Goal: Check status: Check status

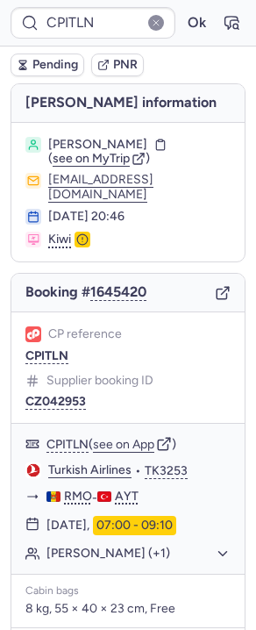
click at [210, 232] on div "Kiwi" at bounding box center [139, 240] width 183 height 16
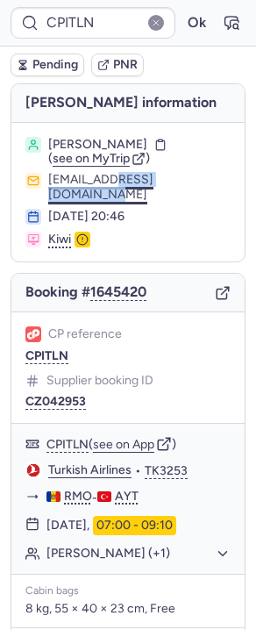
drag, startPoint x: 221, startPoint y: 179, endPoint x: 123, endPoint y: 178, distance: 98.3
click at [123, 178] on section "[PERSON_NAME] ( see on MyTrip ) [EMAIL_ADDRESS][DOMAIN_NAME] [DATE] 20:46 Kiwi" at bounding box center [128, 192] width 234 height 139
copy button "[DOMAIN_NAME]"
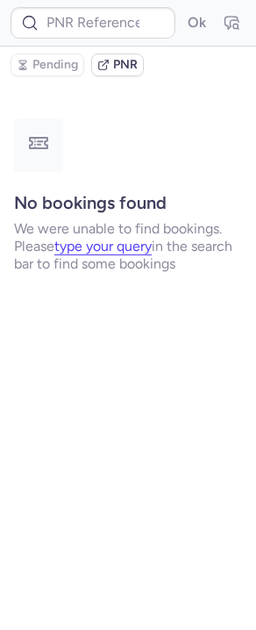
type input "CP5SMA"
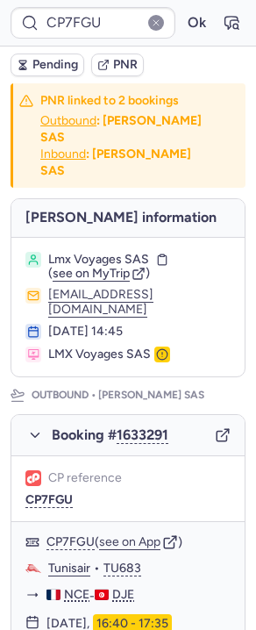
type input "CPKWKM"
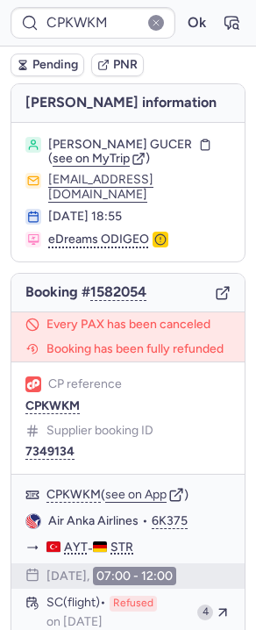
type input "CP5SMA"
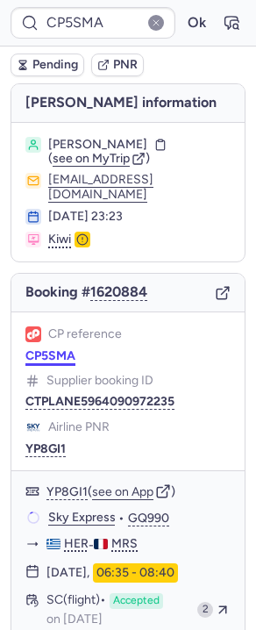
click at [62, 349] on button "CP5SMA" at bounding box center [50, 356] width 50 height 14
click at [50, 443] on button "YP8GI1" at bounding box center [45, 450] width 40 height 14
type input "CP5SMA"
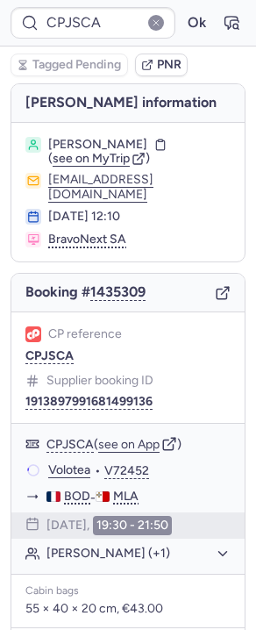
type input "CPYB99"
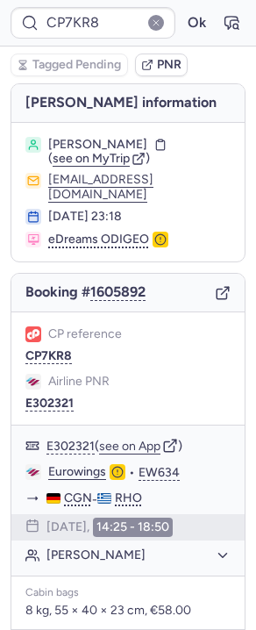
type input "CPPJLT"
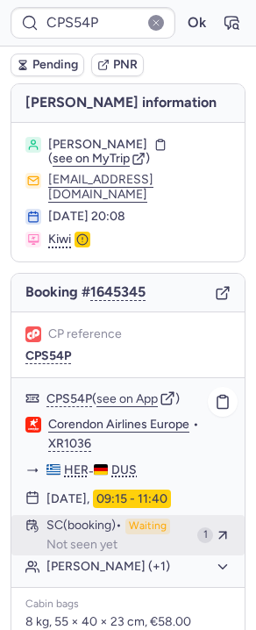
click at [176, 533] on div "SC (booking) Waiting Not seen yet" at bounding box center [119, 535] width 144 height 33
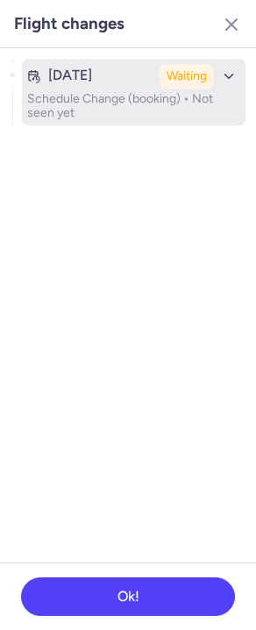
click at [107, 89] on button "[DATE] Waiting Schedule Change (booking) • Not seen yet" at bounding box center [134, 92] width 224 height 67
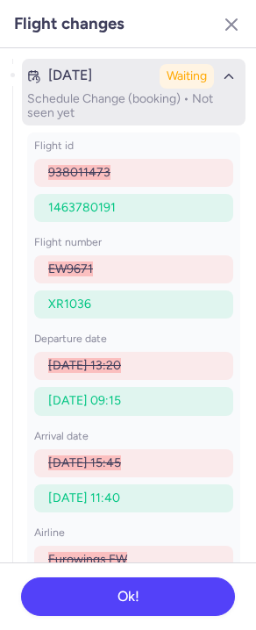
click at [221, 83] on icon "button" at bounding box center [229, 76] width 16 height 16
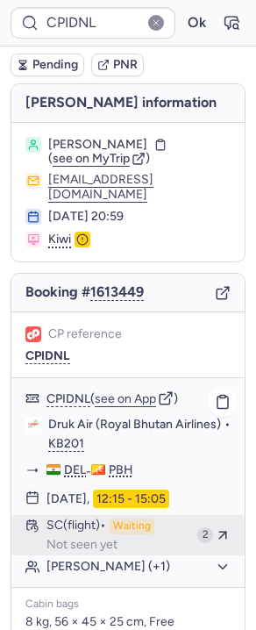
click at [134, 526] on span "Waiting" at bounding box center [132, 527] width 45 height 16
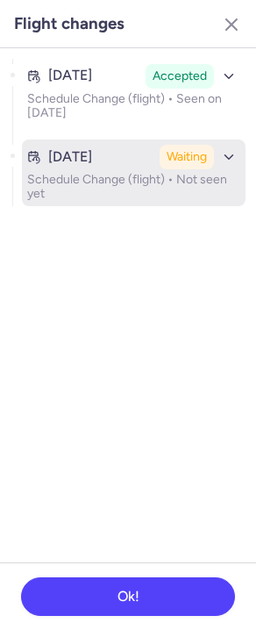
click at [81, 181] on p "Schedule Change (flight) • Not seen yet" at bounding box center [133, 187] width 213 height 28
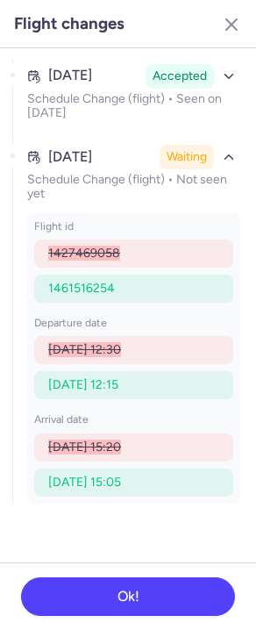
click at [233, 9] on header "Flight changes" at bounding box center [128, 24] width 256 height 48
click at [233, 11] on button "button" at bounding box center [232, 25] width 28 height 28
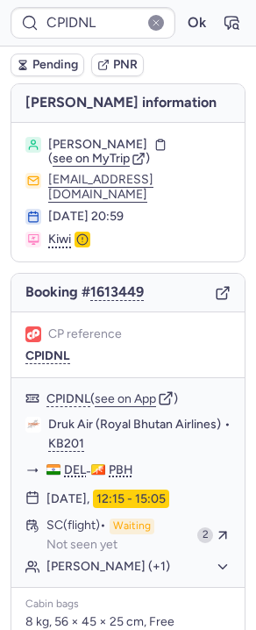
type input "KG4ERF"
